Goal: Task Accomplishment & Management: Use online tool/utility

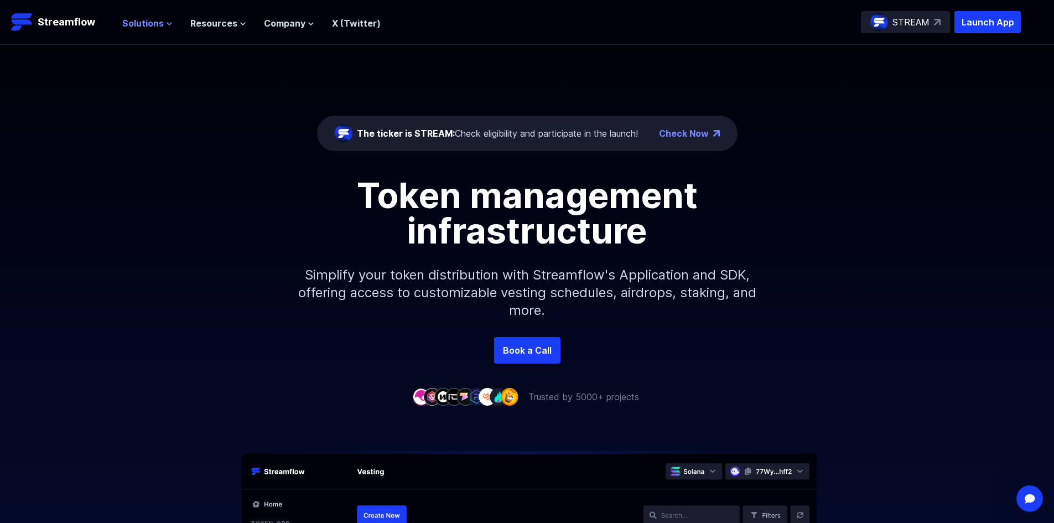
click at [145, 23] on span "Solutions" at bounding box center [142, 23] width 41 height 13
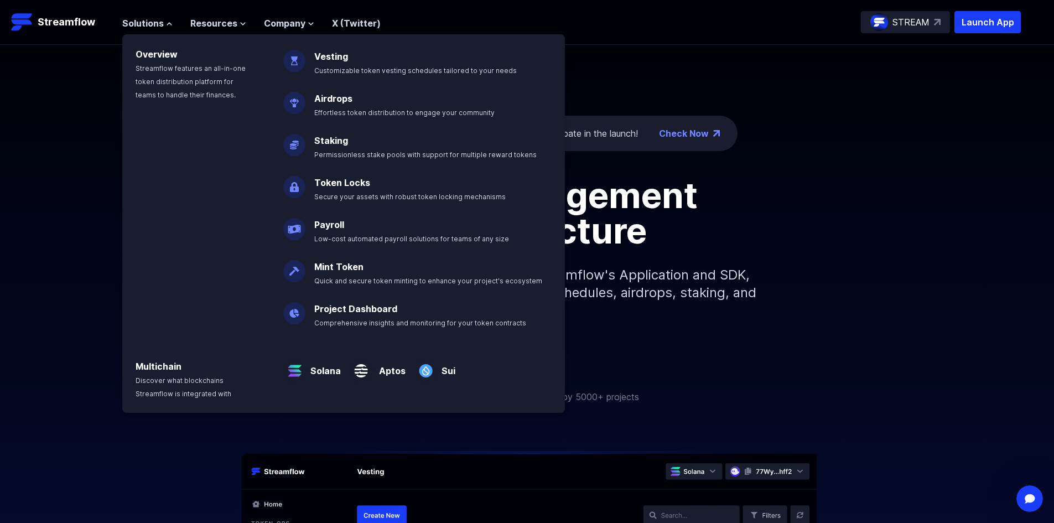
click at [337, 191] on p "Token Locks Secure your assets with robust token locking mechanisms" at bounding box center [418, 184] width 220 height 35
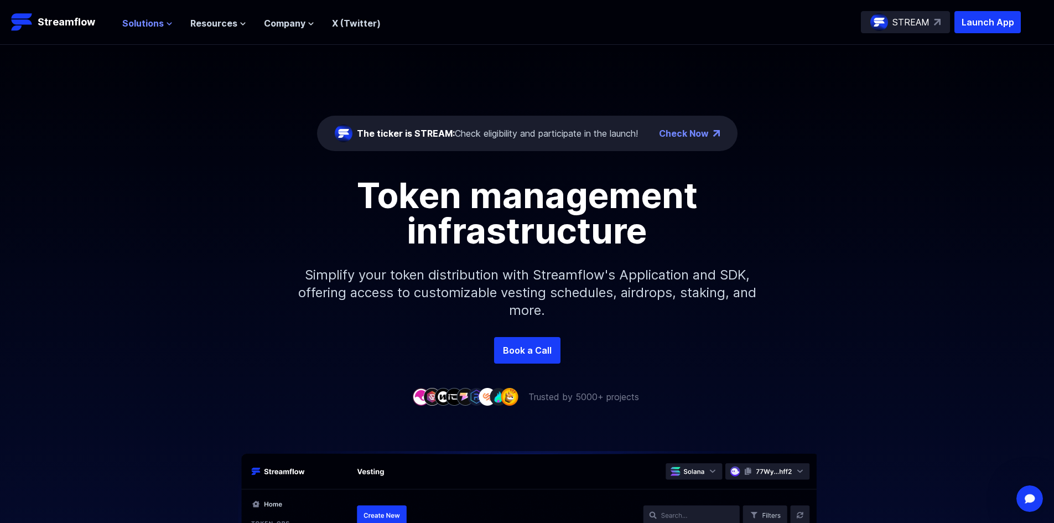
click at [163, 24] on button "Solutions" at bounding box center [147, 23] width 50 height 13
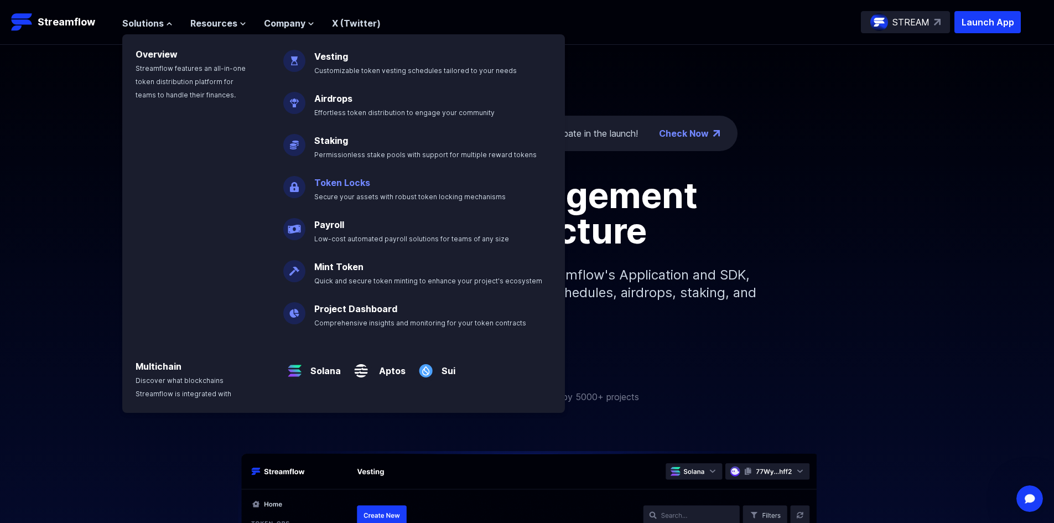
click at [344, 186] on link "Token Locks" at bounding box center [342, 182] width 56 height 11
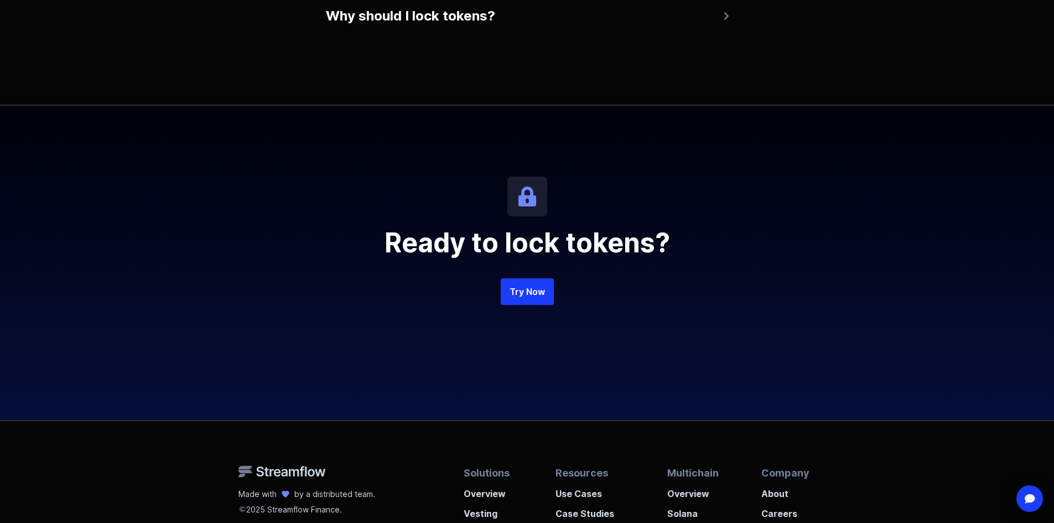
scroll to position [2376, 0]
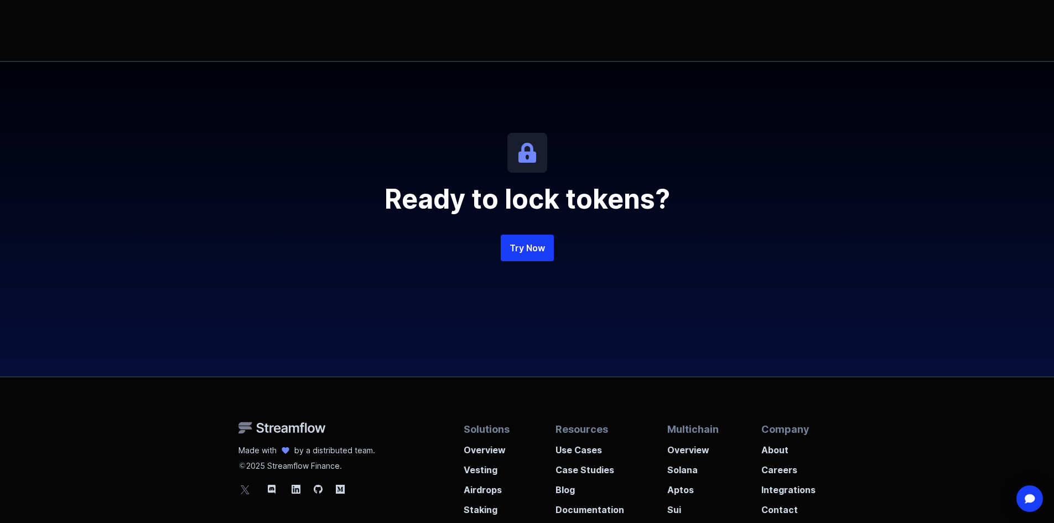
drag, startPoint x: 538, startPoint y: 262, endPoint x: 548, endPoint y: 208, distance: 54.6
click at [538, 262] on div "Try Now" at bounding box center [527, 270] width 531 height 71
